Goal: Task Accomplishment & Management: Manage account settings

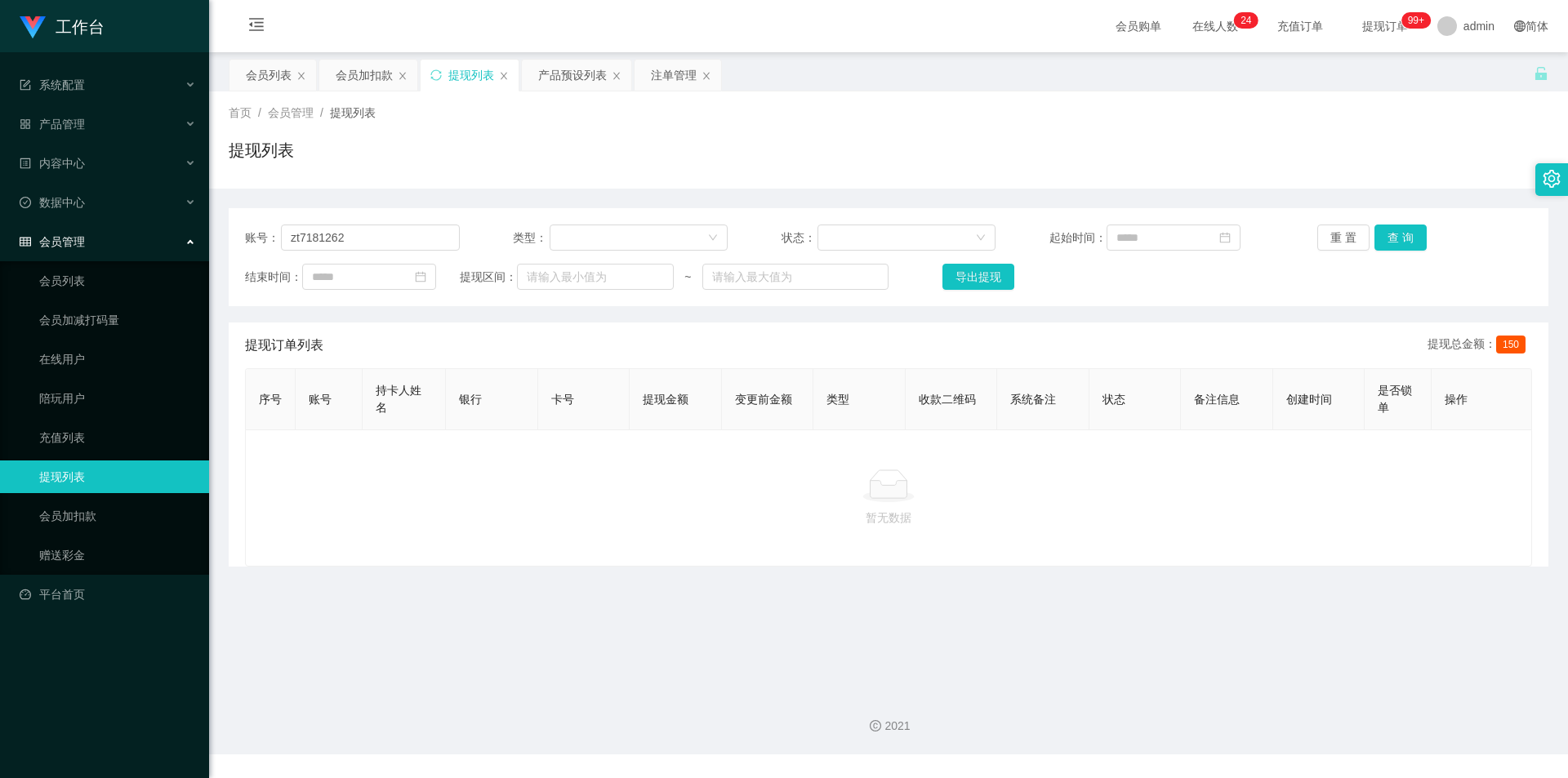
drag, startPoint x: 340, startPoint y: 80, endPoint x: 405, endPoint y: 165, distance: 107.0
click at [340, 80] on div "会员加扣款" at bounding box center [364, 75] width 57 height 31
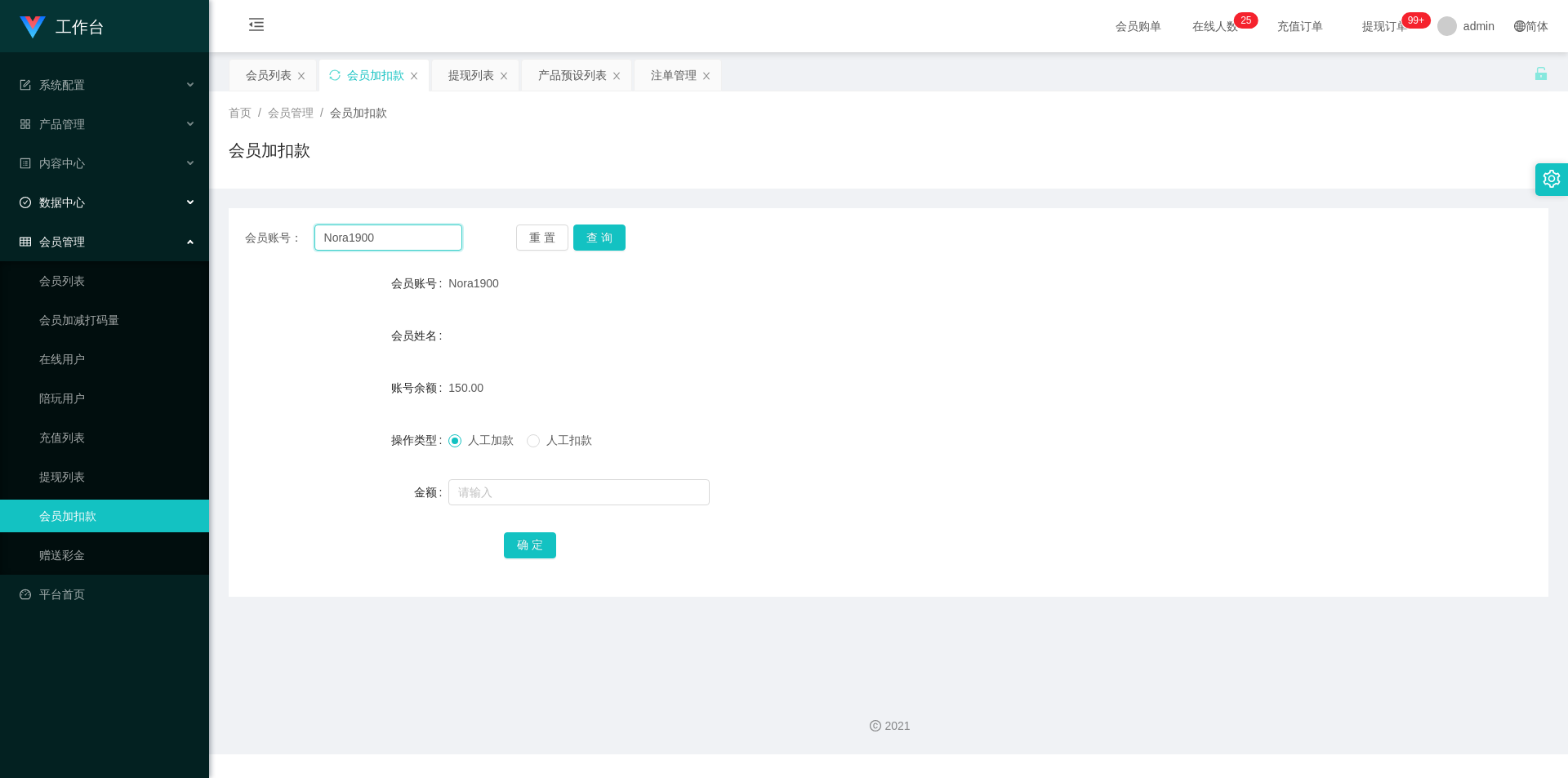
drag, startPoint x: 267, startPoint y: 228, endPoint x: 0, endPoint y: 207, distance: 267.8
click at [0, 207] on section "工作台 系统配置 产品管理 产品列表 产品预设列表 开奖记录 注单管理 即时注单 内容中心 数据中心 会员管理 会员列表 会员加减打码量 在线用户 陪玩用户 …" at bounding box center [784, 377] width 1568 height 754
click at [603, 239] on button "查 询" at bounding box center [599, 237] width 53 height 26
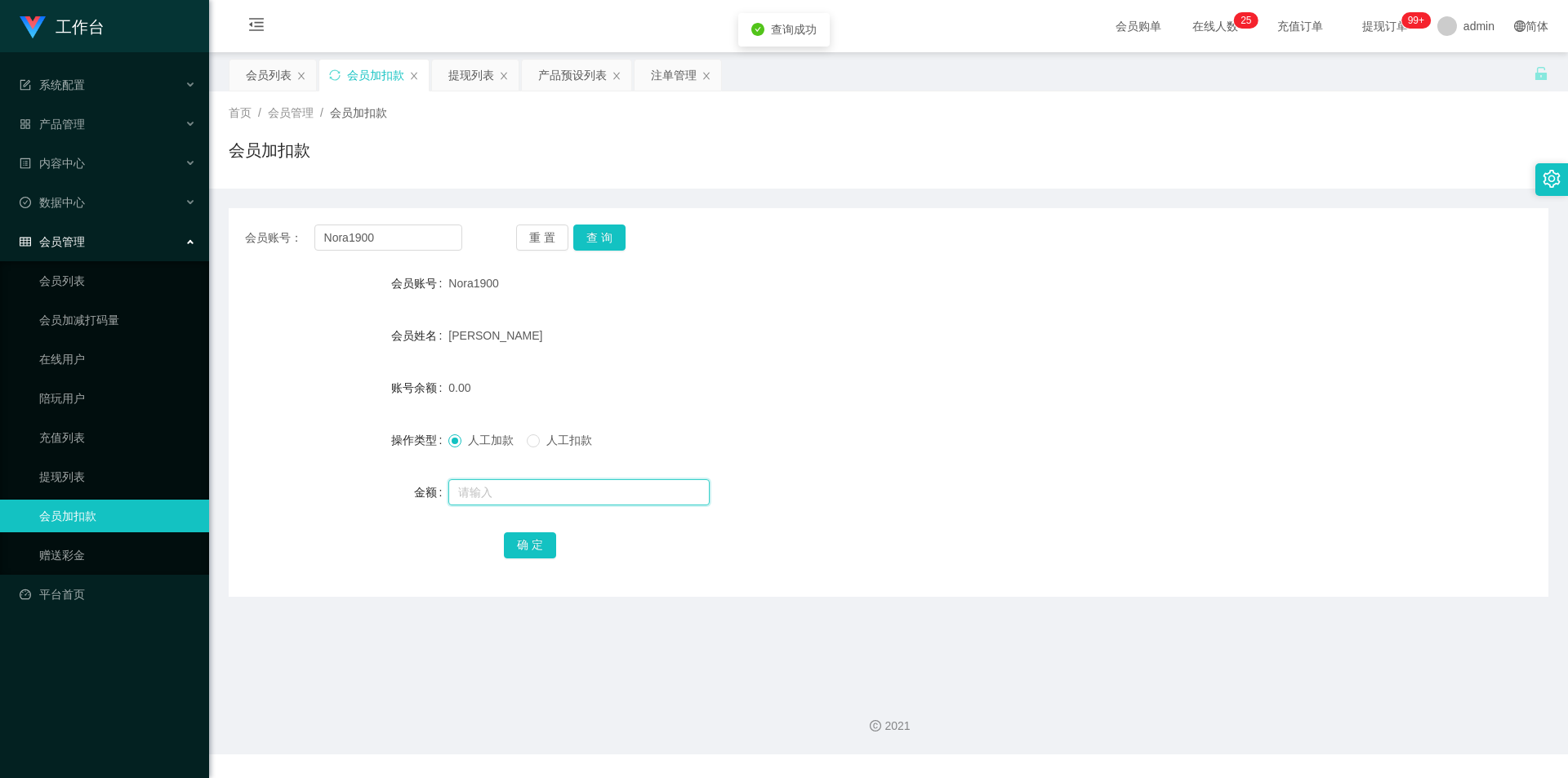
click at [480, 494] on input "text" at bounding box center [579, 492] width 261 height 26
type input "1000"
click at [523, 536] on button "确 定" at bounding box center [530, 545] width 53 height 26
click at [1110, 362] on form "会员账号 Nora1900 会员姓名 [PERSON_NAME] 账号余额 1000.00 操作类型 人工加款 人工扣款 金额 确 定" at bounding box center [888, 414] width 1319 height 294
drag, startPoint x: 403, startPoint y: 236, endPoint x: 0, endPoint y: 197, distance: 404.9
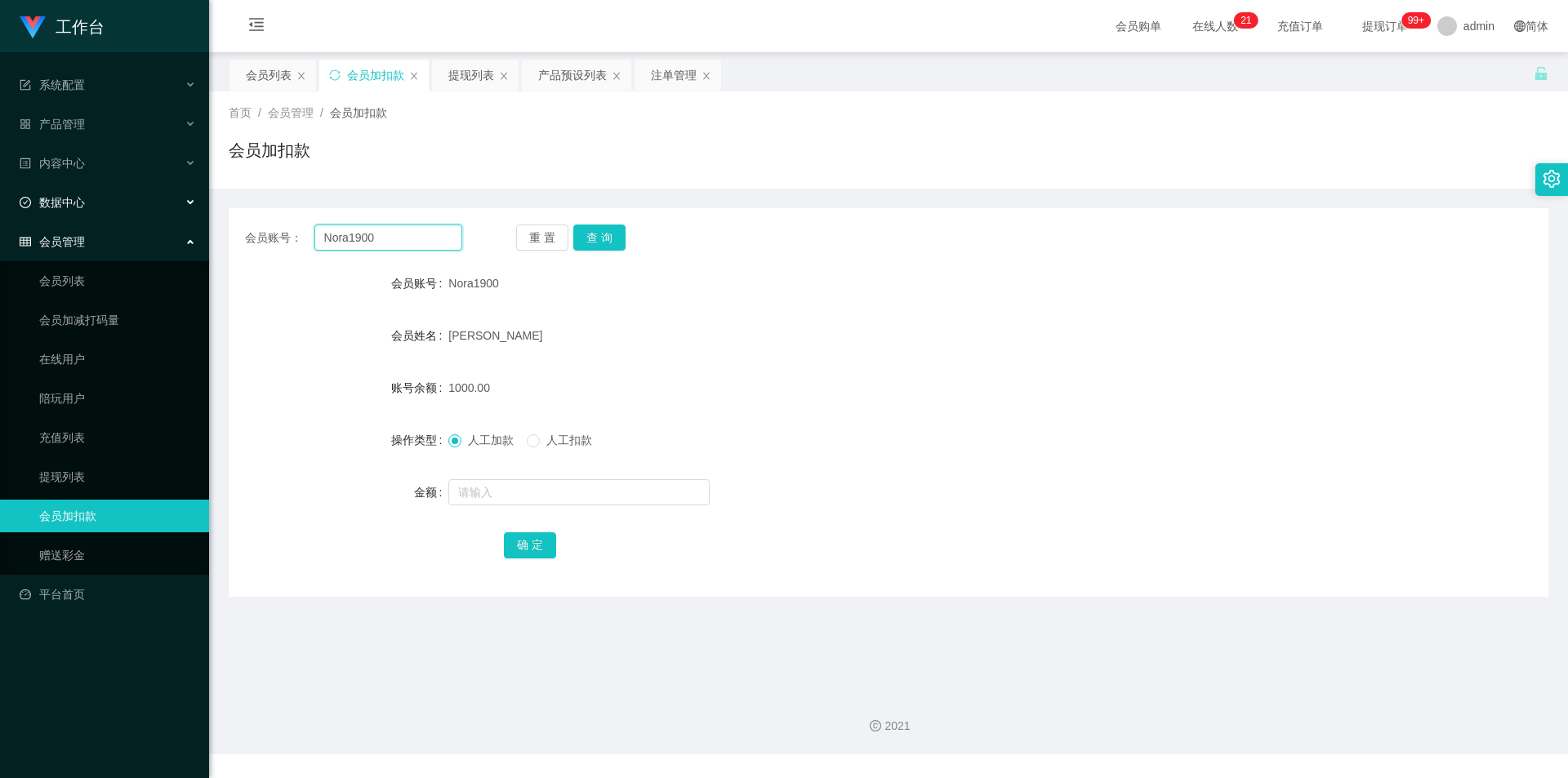
click at [0, 197] on section "工作台 系统配置 产品管理 产品列表 产品预设列表 开奖记录 注单管理 即时注单 内容中心 数据中心 会员管理 会员列表 会员加减打码量 在线用户 陪玩用户 …" at bounding box center [784, 377] width 1568 height 754
click at [587, 238] on button "查 询" at bounding box center [599, 237] width 53 height 26
click at [1077, 140] on div "会员加扣款" at bounding box center [888, 157] width 1319 height 37
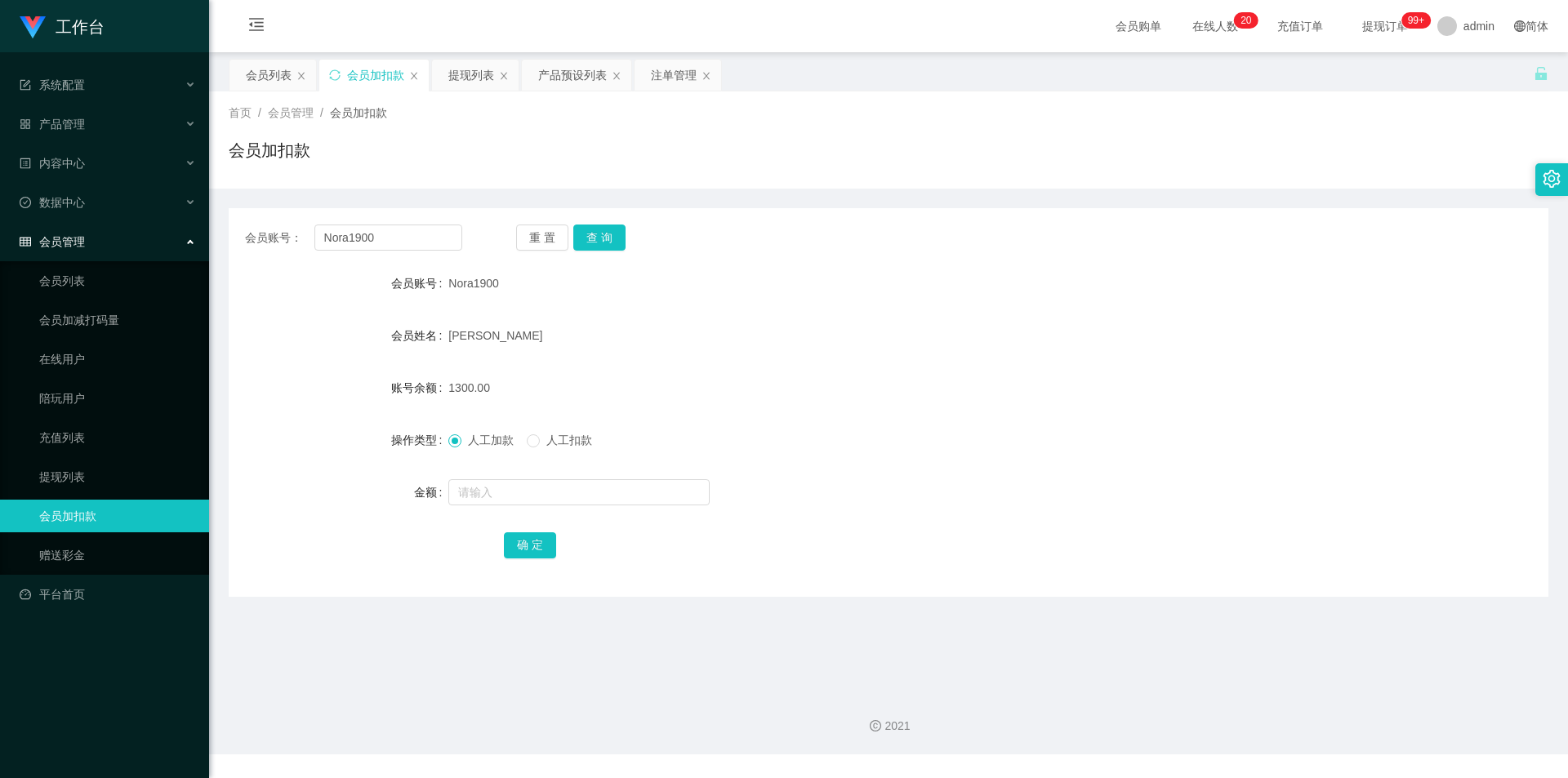
click at [1192, 135] on div "首页 / 会员管理 / 会员加扣款 / 会员加扣款" at bounding box center [888, 140] width 1319 height 71
drag, startPoint x: 408, startPoint y: 237, endPoint x: 3, endPoint y: 210, distance: 405.9
click at [0, 210] on section "工作台 系统配置 产品管理 产品列表 产品预设列表 开奖记录 注单管理 即时注单 内容中心 数据中心 会员管理 会员列表 会员加减打码量 在线用户 陪玩用户 …" at bounding box center [784, 377] width 1568 height 754
click at [600, 238] on button "查 询" at bounding box center [599, 237] width 53 height 26
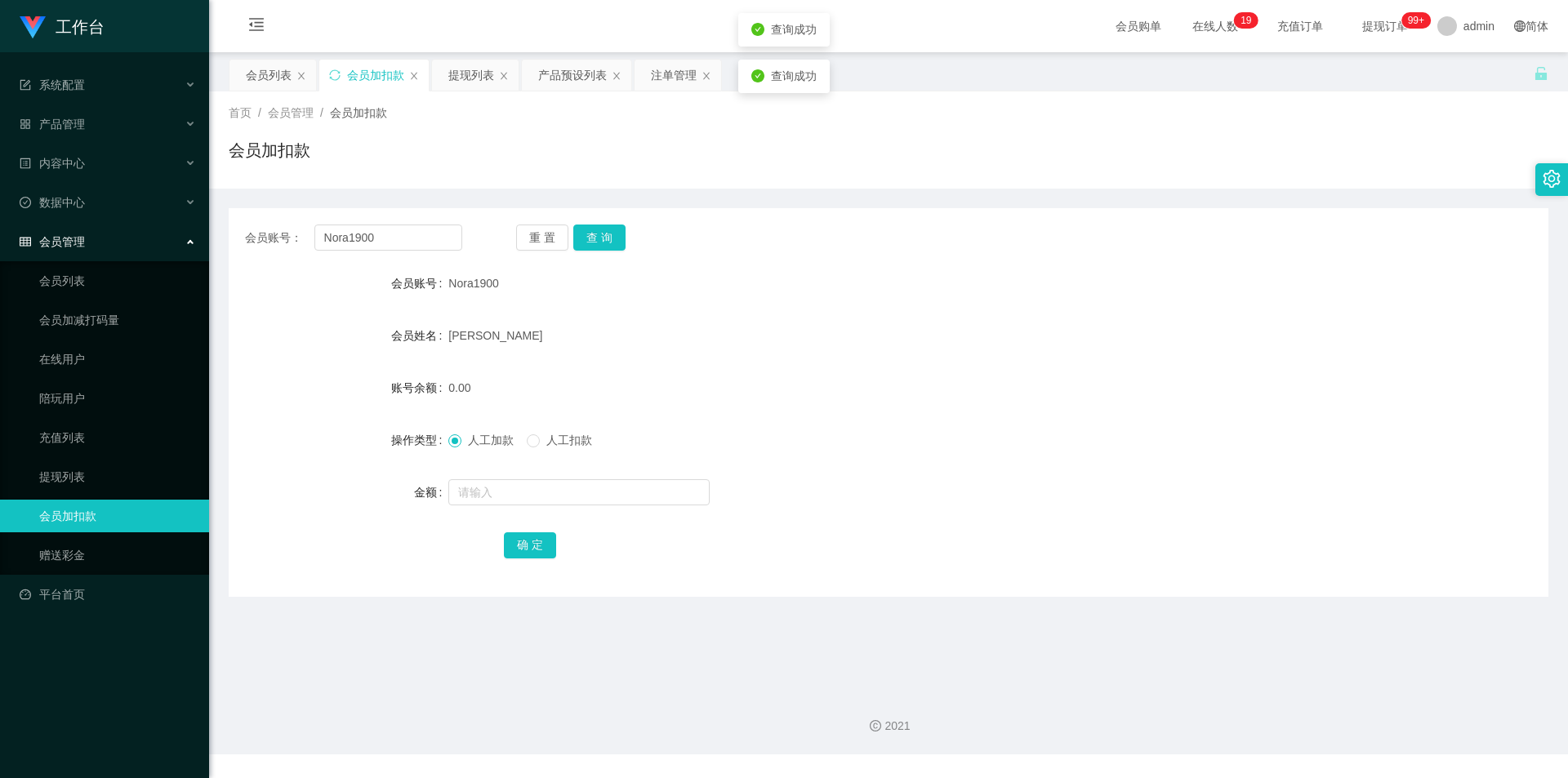
click at [591, 163] on div "会员加扣款" at bounding box center [888, 157] width 1319 height 37
click at [478, 83] on div "提现列表" at bounding box center [471, 75] width 45 height 31
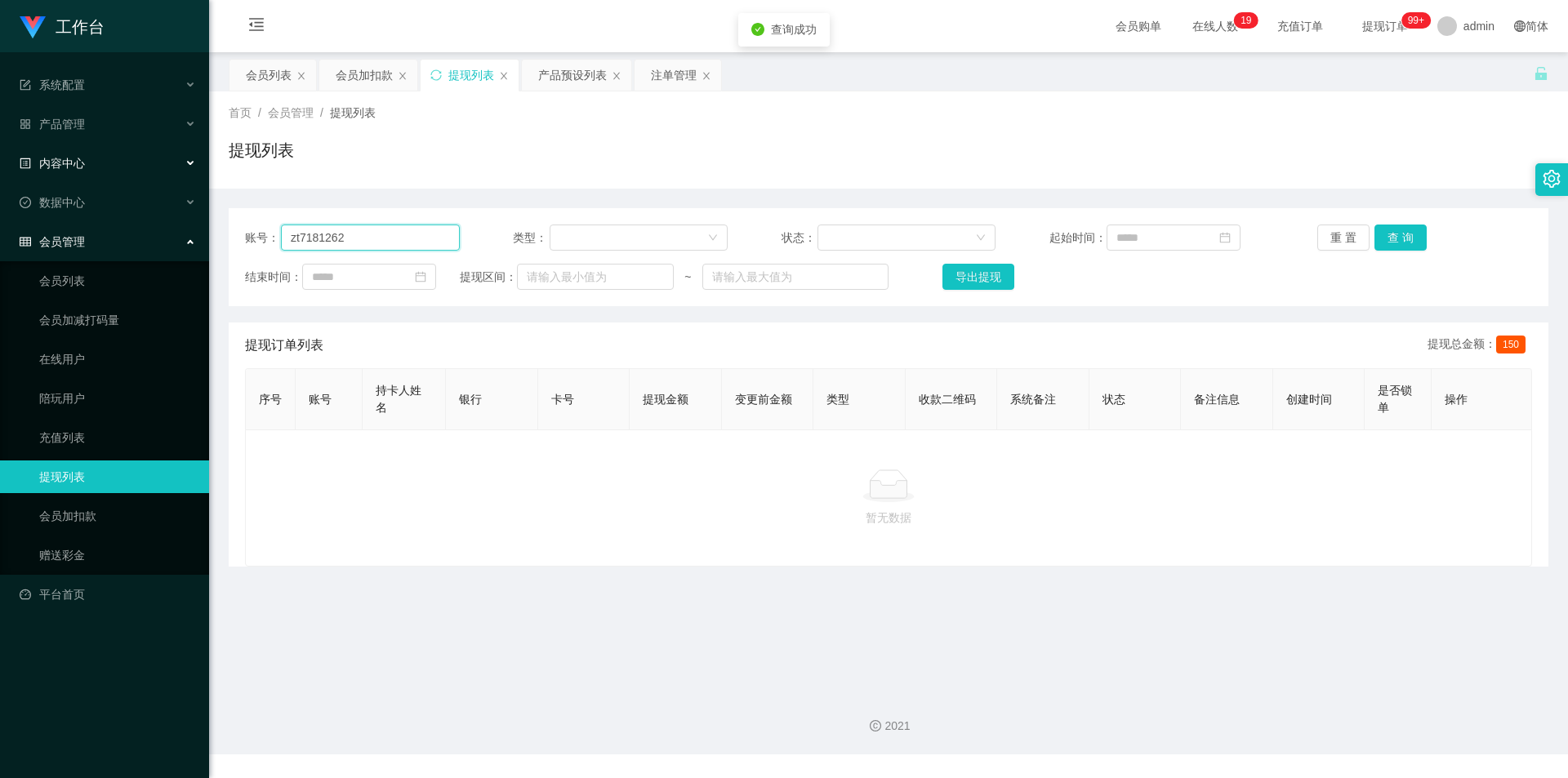
paste input "Nora1900"
drag, startPoint x: 0, startPoint y: 184, endPoint x: 7, endPoint y: 178, distance: 9.2
click at [0, 179] on section "工作台 系统配置 产品管理 产品列表 产品预设列表 开奖记录 注单管理 即时注单 内容中心 数据中心 会员管理 会员列表 会员加减打码量 在线用户 陪玩用户 …" at bounding box center [784, 377] width 1568 height 754
type input "Nora1900"
click at [1379, 235] on button "查 询" at bounding box center [1400, 237] width 53 height 26
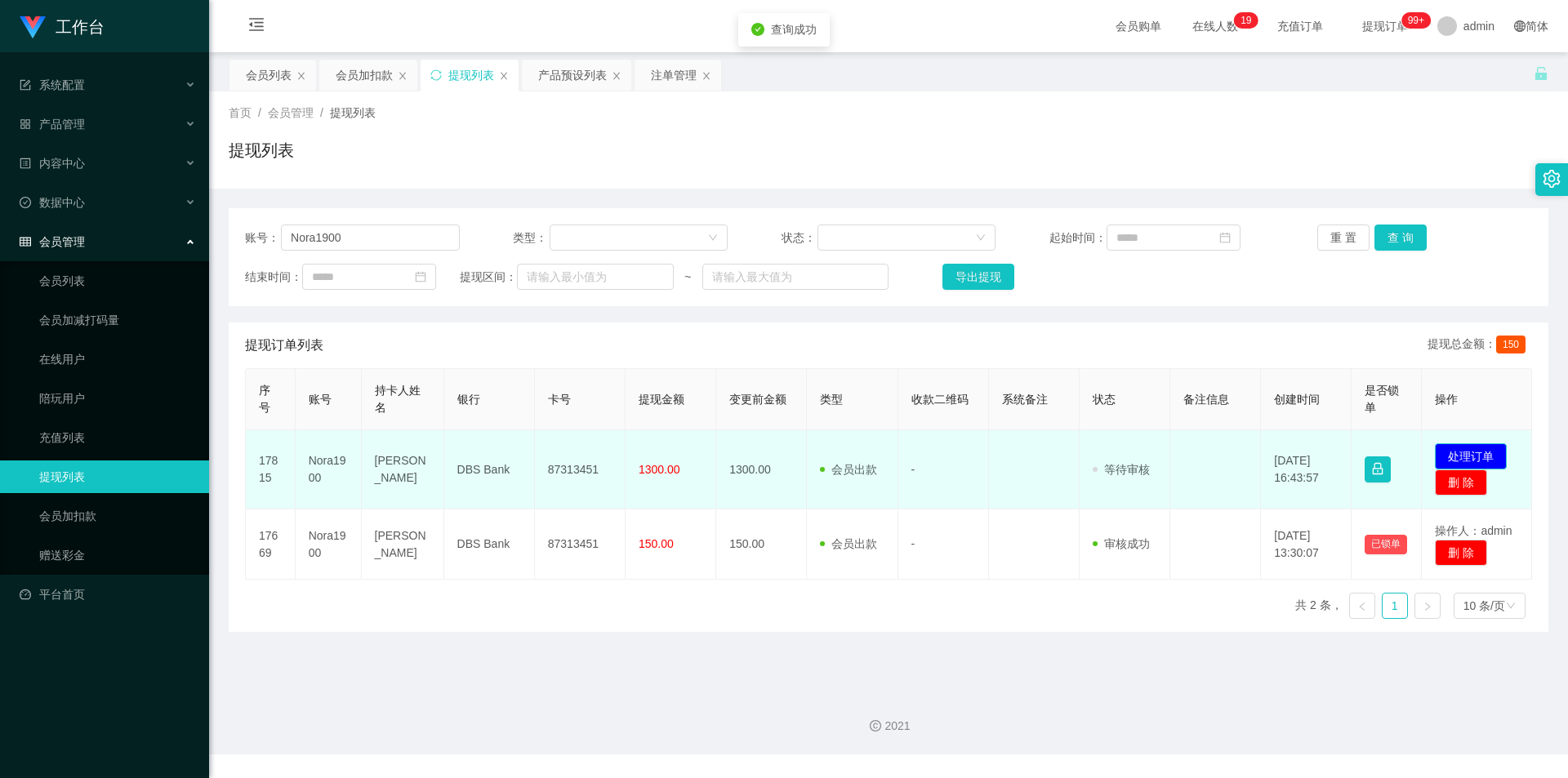
click at [1452, 458] on button "处理订单" at bounding box center [1470, 455] width 72 height 26
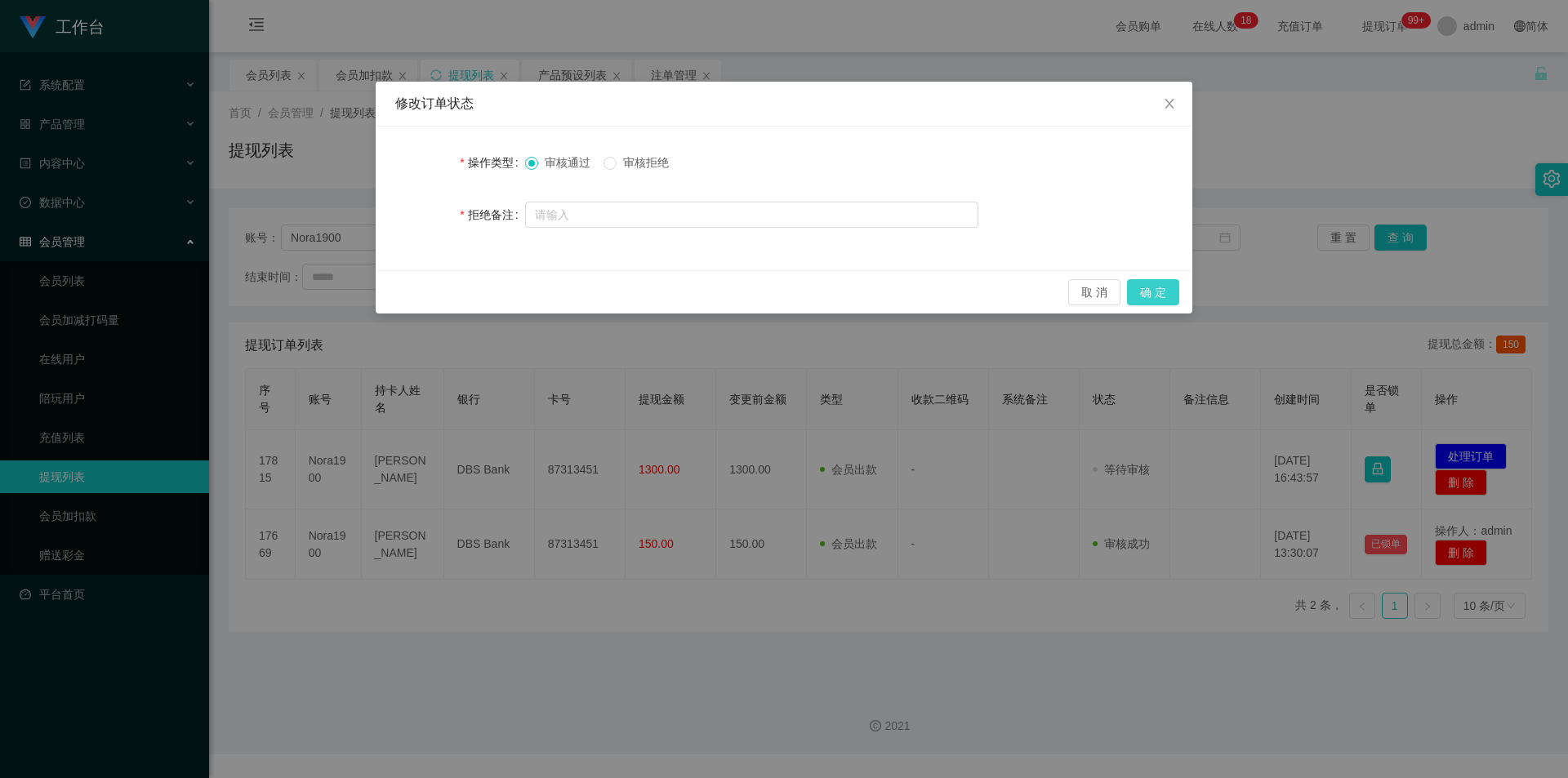
click at [1152, 290] on button "确 定" at bounding box center [1153, 291] width 53 height 26
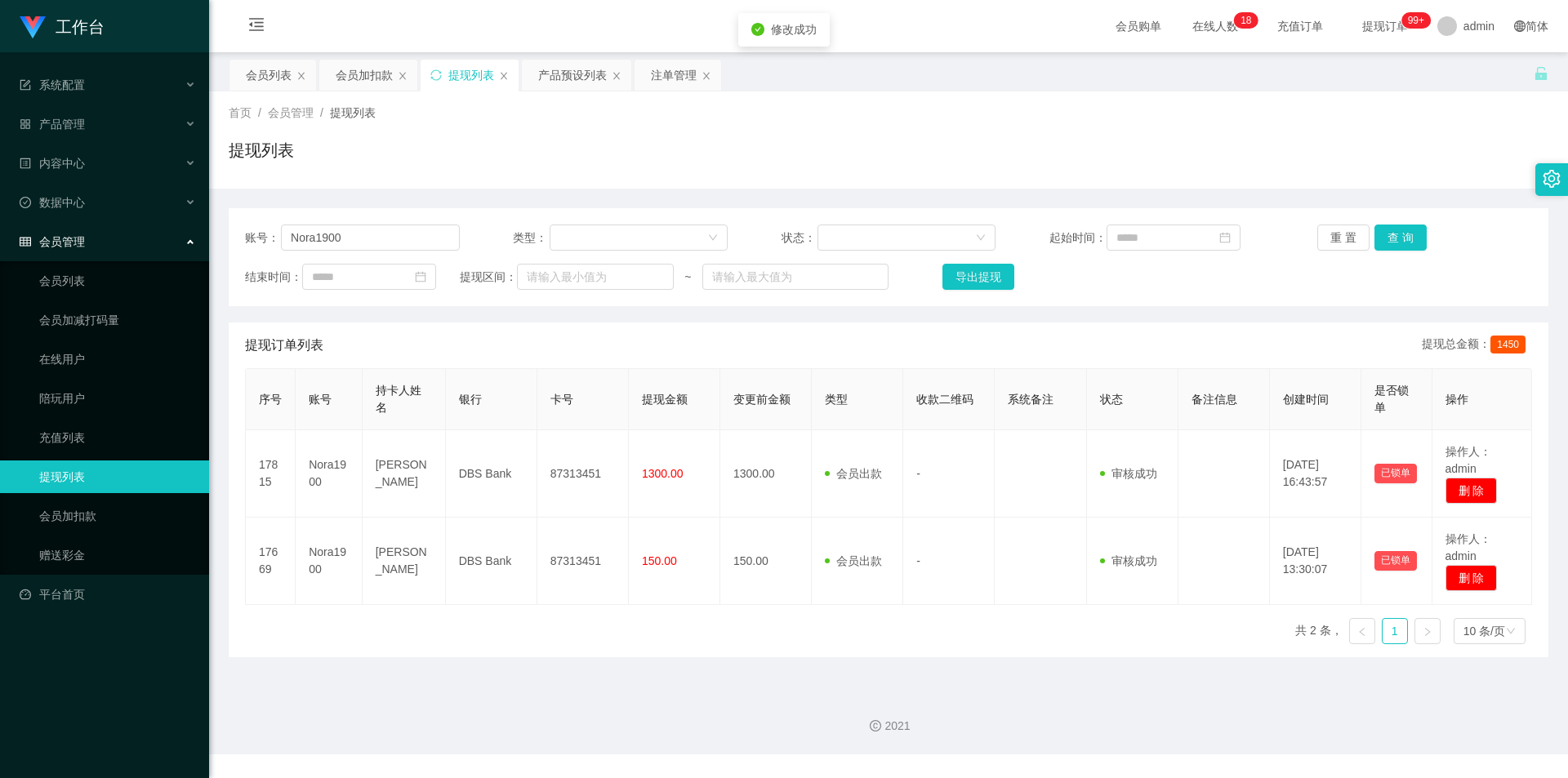
click at [1367, 150] on div "提现列表" at bounding box center [888, 157] width 1319 height 37
drag, startPoint x: 362, startPoint y: 234, endPoint x: 0, endPoint y: 220, distance: 362.3
click at [0, 220] on section "工作台 系统配置 产品管理 产品列表 产品预设列表 开奖记录 注单管理 即时注单 内容中心 数据中心 会员管理 会员列表 会员加减打码量 在线用户 陪玩用户 …" at bounding box center [784, 377] width 1568 height 754
click at [1397, 234] on button "查 询" at bounding box center [1400, 237] width 53 height 26
click at [1395, 233] on button "查 询" at bounding box center [1400, 237] width 53 height 26
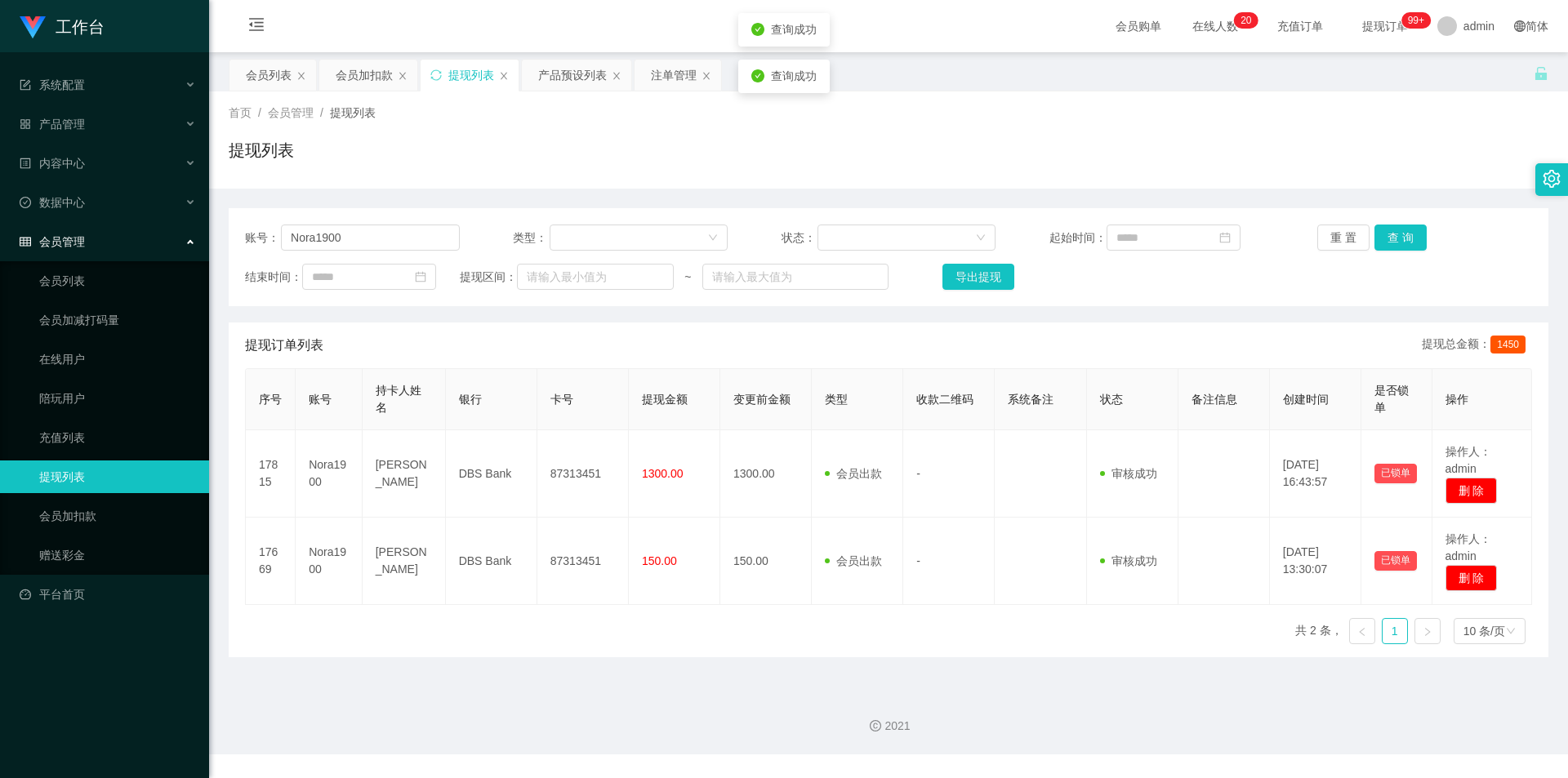
click at [1178, 118] on div "首页 / 会员管理 / 提现列表 /" at bounding box center [888, 112] width 1319 height 17
